Goal: Information Seeking & Learning: Learn about a topic

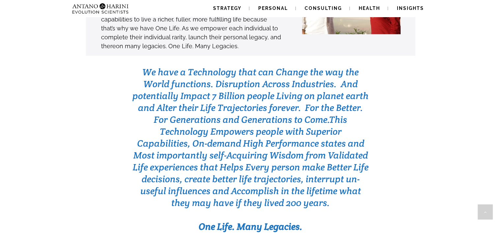
scroll to position [2070, 0]
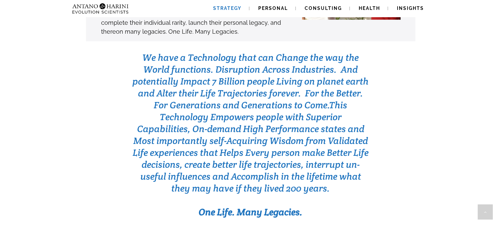
click at [234, 6] on span "Strategy" at bounding box center [227, 8] width 28 height 5
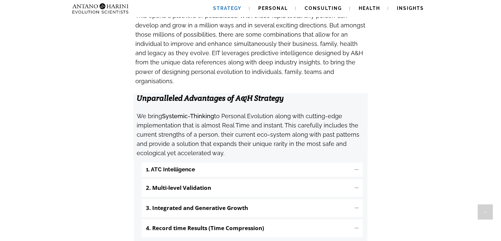
scroll to position [646, 0]
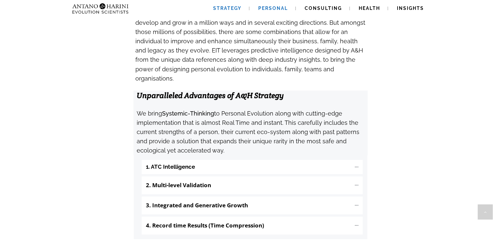
click at [271, 8] on span "Personal" at bounding box center [273, 8] width 30 height 5
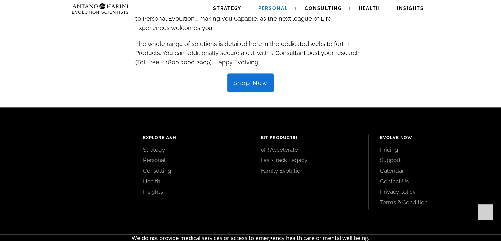
scroll to position [747, 0]
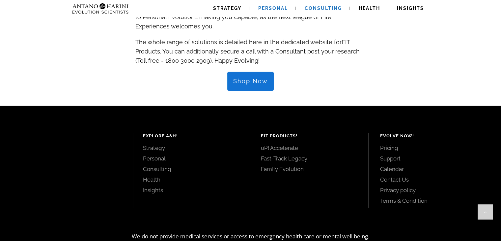
click at [329, 7] on span "Consulting" at bounding box center [323, 8] width 37 height 5
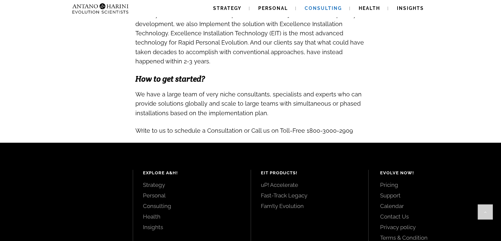
scroll to position [757, 0]
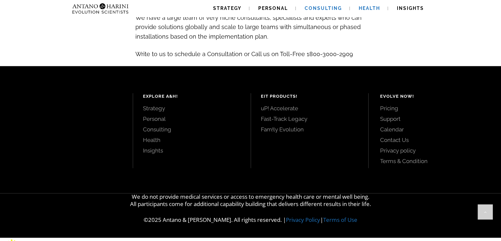
click at [365, 5] on link "Health" at bounding box center [369, 8] width 37 height 17
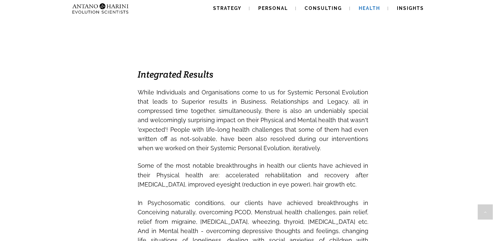
scroll to position [506, 0]
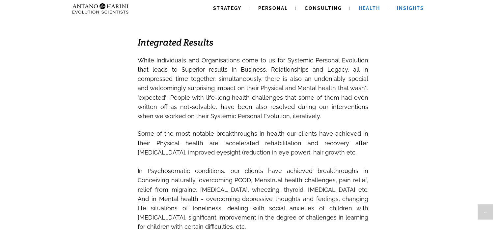
click at [394, 10] on link "Insights" at bounding box center [410, 8] width 43 height 17
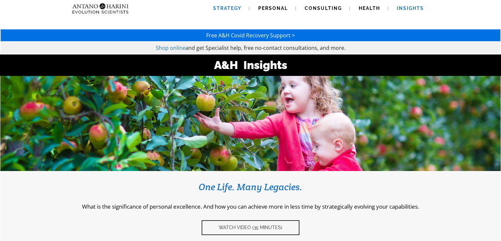
click at [242, 5] on link "Strategy" at bounding box center [227, 8] width 44 height 17
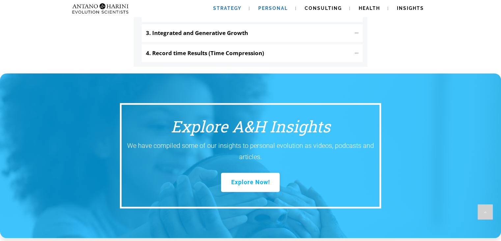
scroll to position [818, 0]
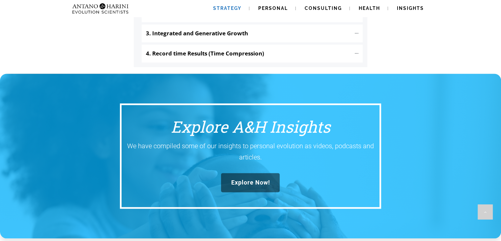
click at [268, 179] on span "Explore Now!" at bounding box center [250, 182] width 39 height 7
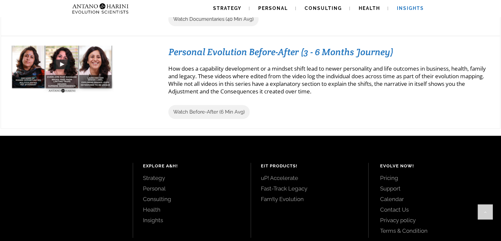
scroll to position [763, 0]
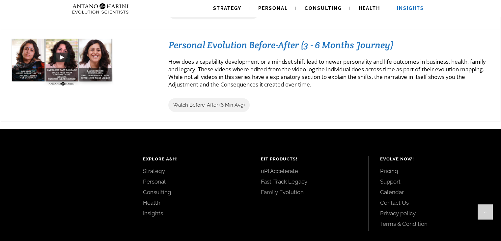
click at [372, 93] on div "Personal Evolution Before-After (3 - 6 Months Journey) How does a capability de…" at bounding box center [329, 75] width 322 height 73
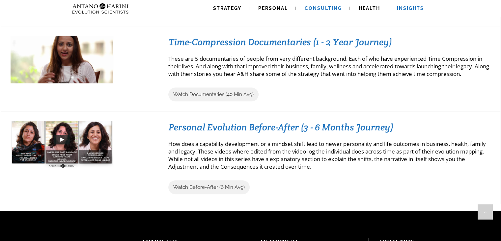
scroll to position [681, 0]
